Goal: Transaction & Acquisition: Download file/media

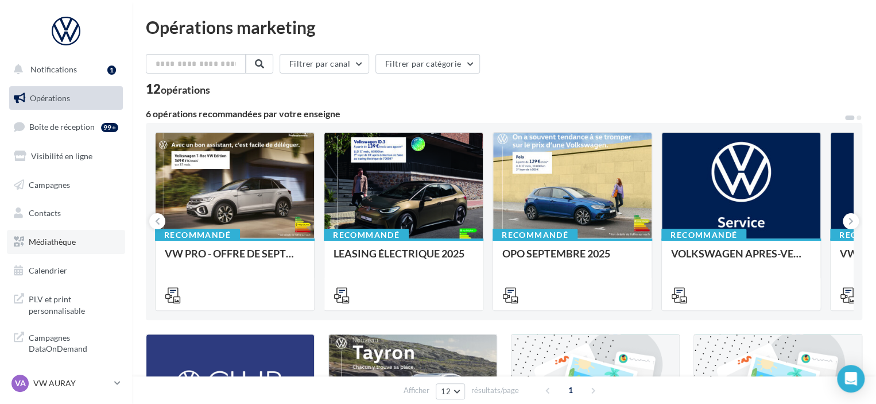
click at [77, 236] on link "Médiathèque" at bounding box center [66, 242] width 118 height 24
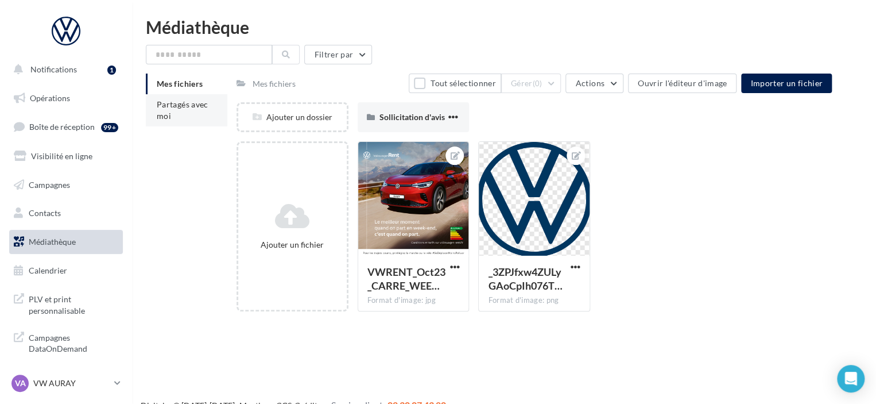
click at [169, 115] on span "Partagés avec moi" at bounding box center [183, 109] width 52 height 21
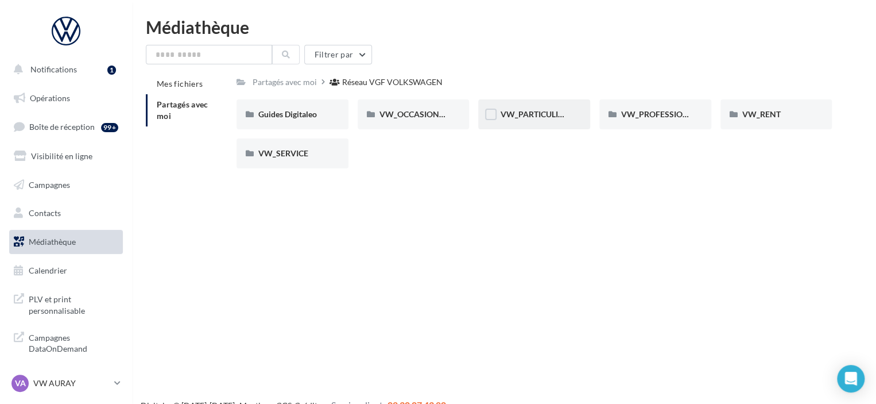
click at [518, 126] on div "VW_PARTICULIERS" at bounding box center [534, 114] width 112 height 30
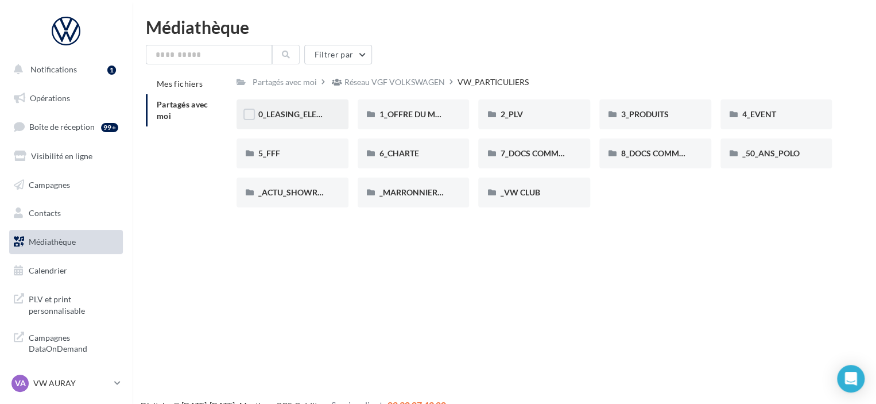
click at [316, 123] on div "0_LEASING_ELECTRIQUE" at bounding box center [292, 114] width 112 height 30
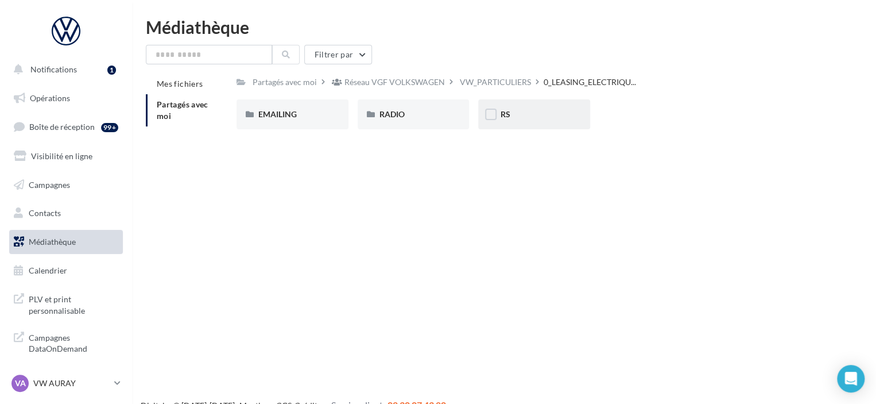
click at [518, 122] on div "RS" at bounding box center [534, 114] width 112 height 30
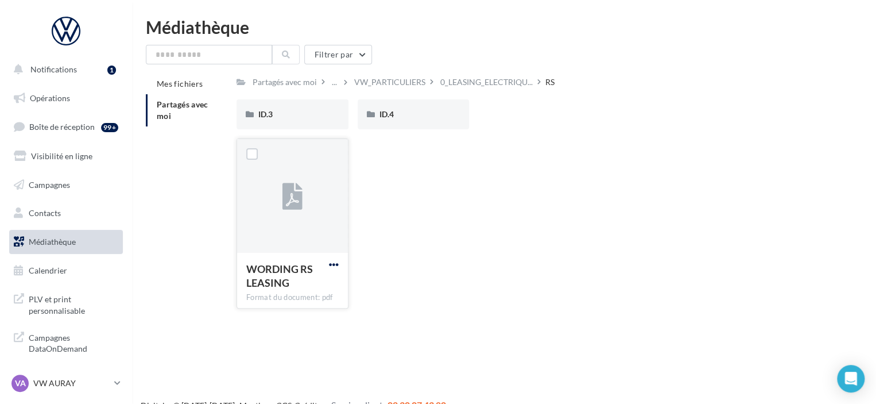
click at [335, 260] on span "button" at bounding box center [334, 264] width 10 height 10
click at [328, 292] on button "Télécharger" at bounding box center [283, 287] width 115 height 30
click at [568, 211] on div "WORDING RS LEASING Format du document: pdf WORDING RS LEASING" at bounding box center [538, 227] width 604 height 179
click at [403, 121] on div "ID.4" at bounding box center [414, 114] width 112 height 30
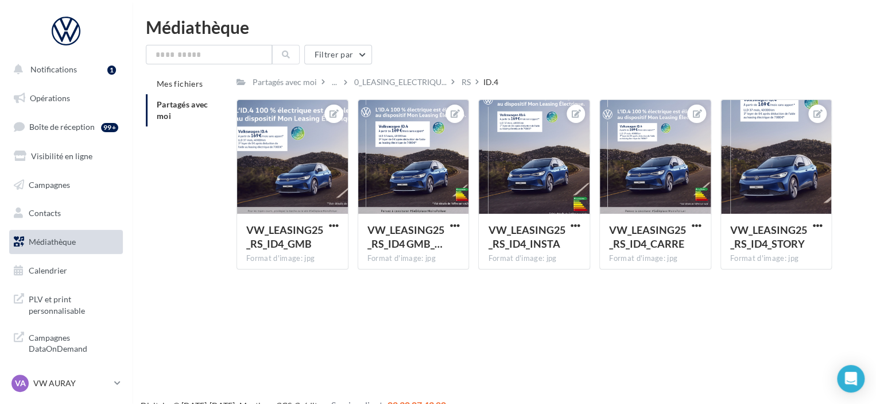
click at [575, 285] on div "Notifications 1 Opérations Boîte de réception 99+ Visibilité en ligne Campagnes…" at bounding box center [438, 220] width 876 height 404
click at [765, 174] on div at bounding box center [776, 157] width 111 height 115
click at [793, 233] on span "VW_LEASING25_RS_ID4_STORY" at bounding box center [768, 236] width 77 height 26
click at [818, 226] on span "button" at bounding box center [817, 225] width 10 height 10
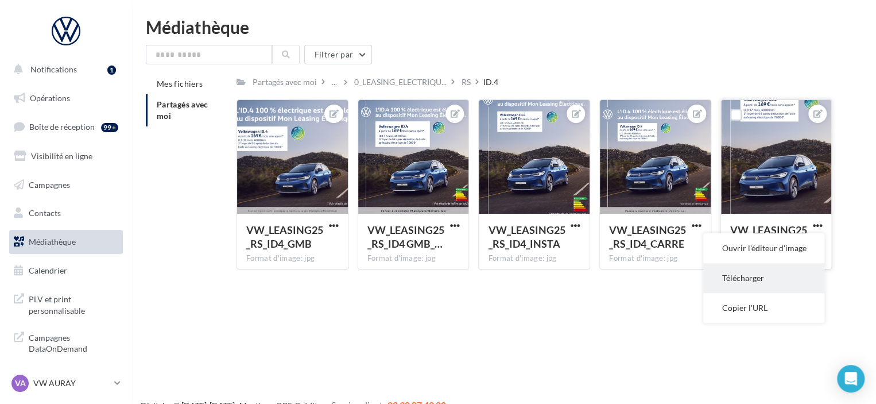
click at [781, 280] on button "Télécharger" at bounding box center [763, 278] width 121 height 30
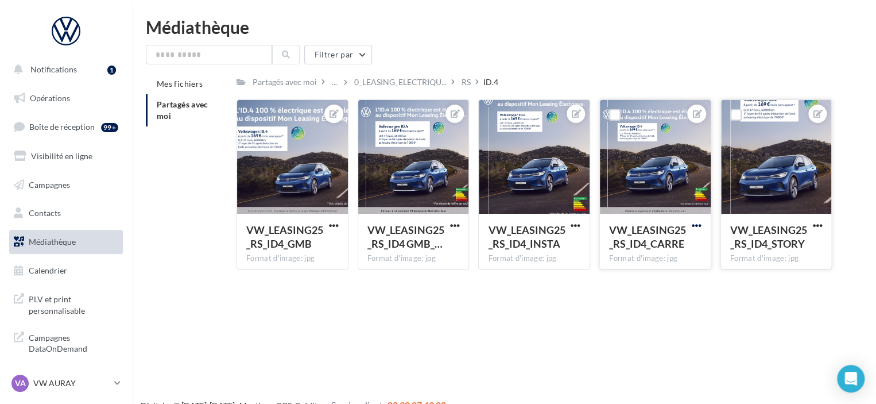
click at [697, 221] on span "button" at bounding box center [697, 225] width 10 height 10
click at [661, 277] on button "Télécharger" at bounding box center [643, 278] width 121 height 30
click at [468, 79] on div "RS" at bounding box center [465, 81] width 9 height 11
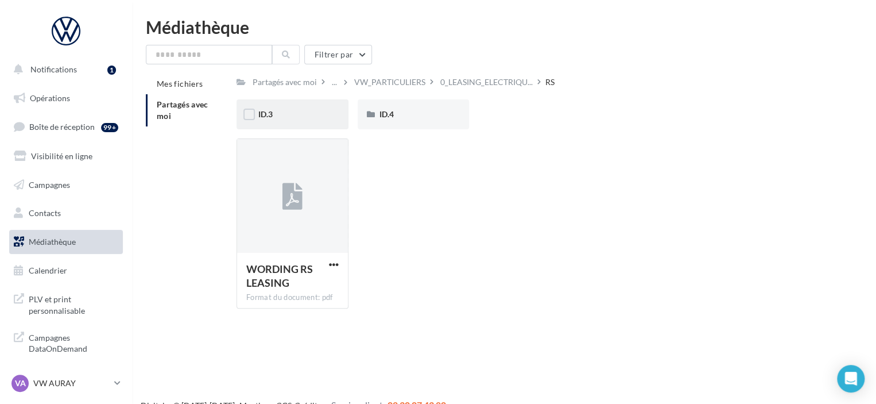
click at [272, 117] on span "ID.3" at bounding box center [265, 114] width 14 height 10
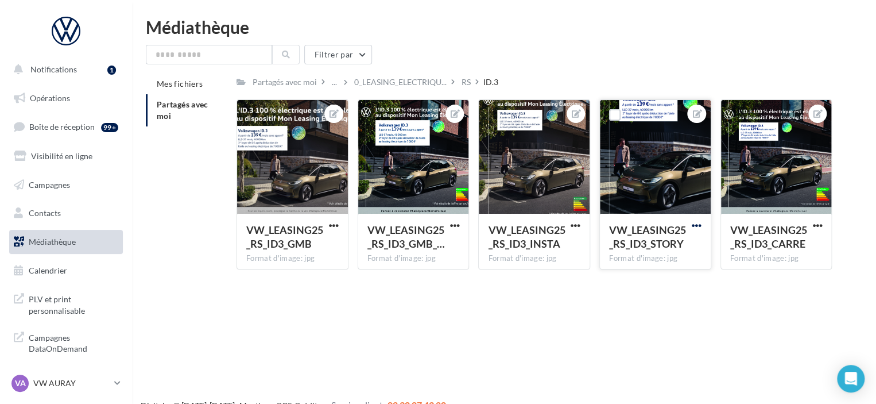
click at [692, 224] on span "button" at bounding box center [697, 225] width 10 height 10
click at [638, 278] on button "Télécharger" at bounding box center [643, 278] width 121 height 30
click at [810, 226] on button "button" at bounding box center [817, 225] width 14 height 11
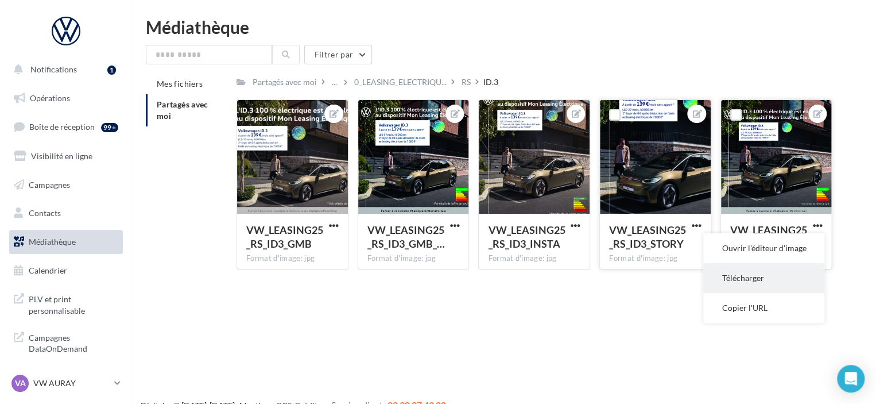
click at [790, 283] on button "Télécharger" at bounding box center [763, 278] width 121 height 30
click at [312, 179] on div at bounding box center [292, 157] width 111 height 115
click at [335, 226] on span "button" at bounding box center [334, 225] width 10 height 10
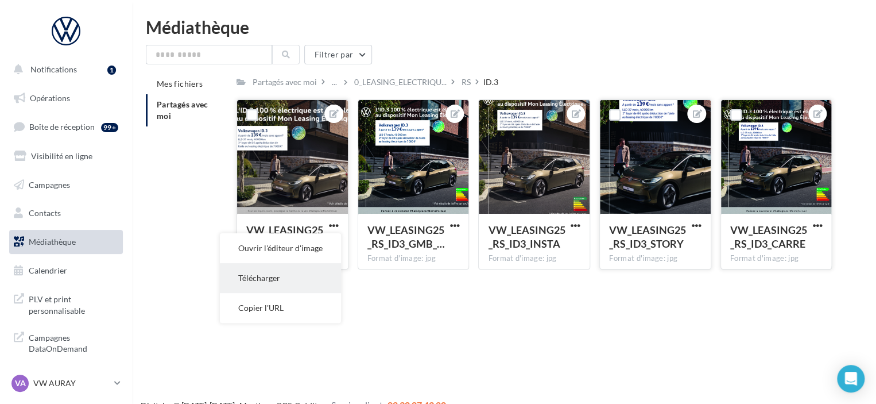
click at [312, 273] on button "Télécharger" at bounding box center [280, 278] width 121 height 30
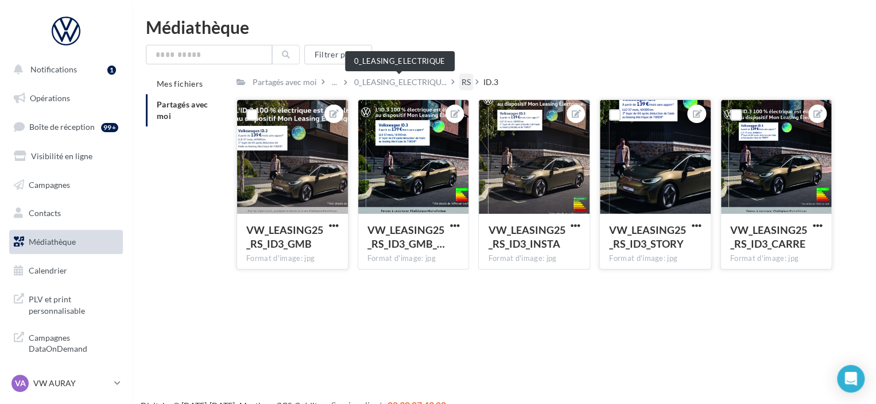
click at [465, 82] on div "RS" at bounding box center [465, 81] width 9 height 11
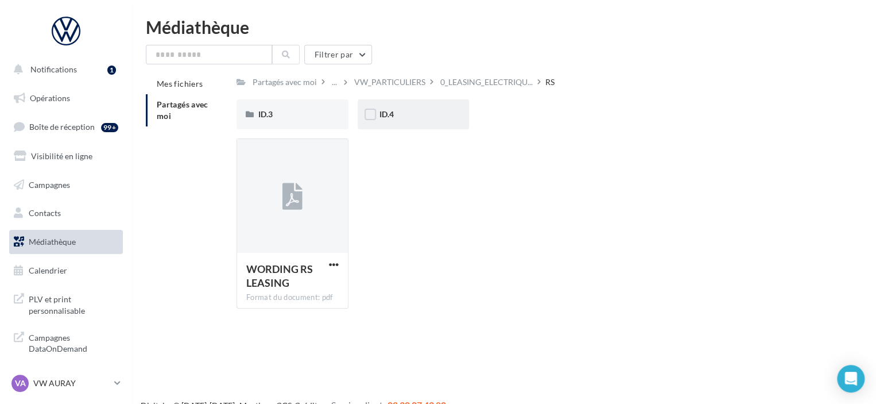
click at [419, 108] on div "ID.4" at bounding box center [414, 114] width 112 height 30
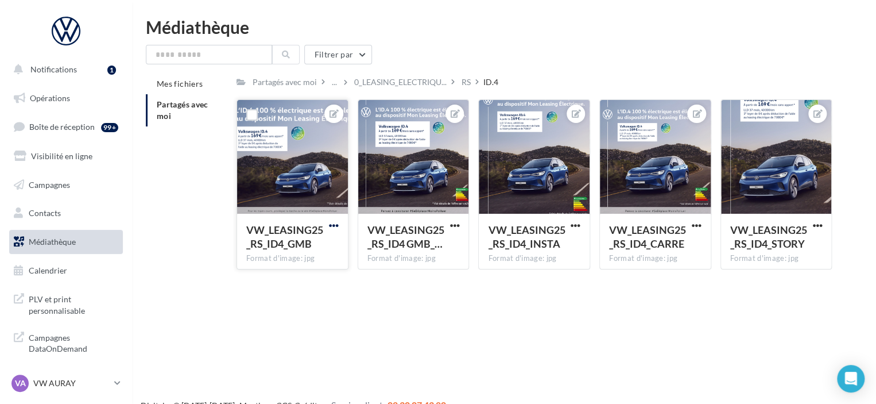
click at [337, 224] on span "button" at bounding box center [334, 225] width 10 height 10
click at [270, 280] on button "Télécharger" at bounding box center [280, 278] width 121 height 30
click at [388, 298] on div "Notifications 1 Opérations Boîte de réception 99+ Visibilité en ligne Campagnes…" at bounding box center [438, 220] width 876 height 404
click at [60, 378] on p "VW AURAY" at bounding box center [71, 382] width 76 height 11
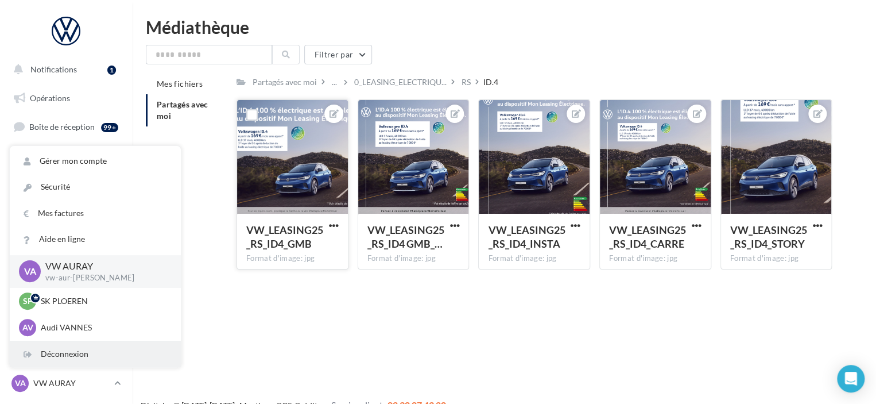
click at [76, 354] on div "Déconnexion" at bounding box center [95, 354] width 171 height 26
